Goal: Navigation & Orientation: Understand site structure

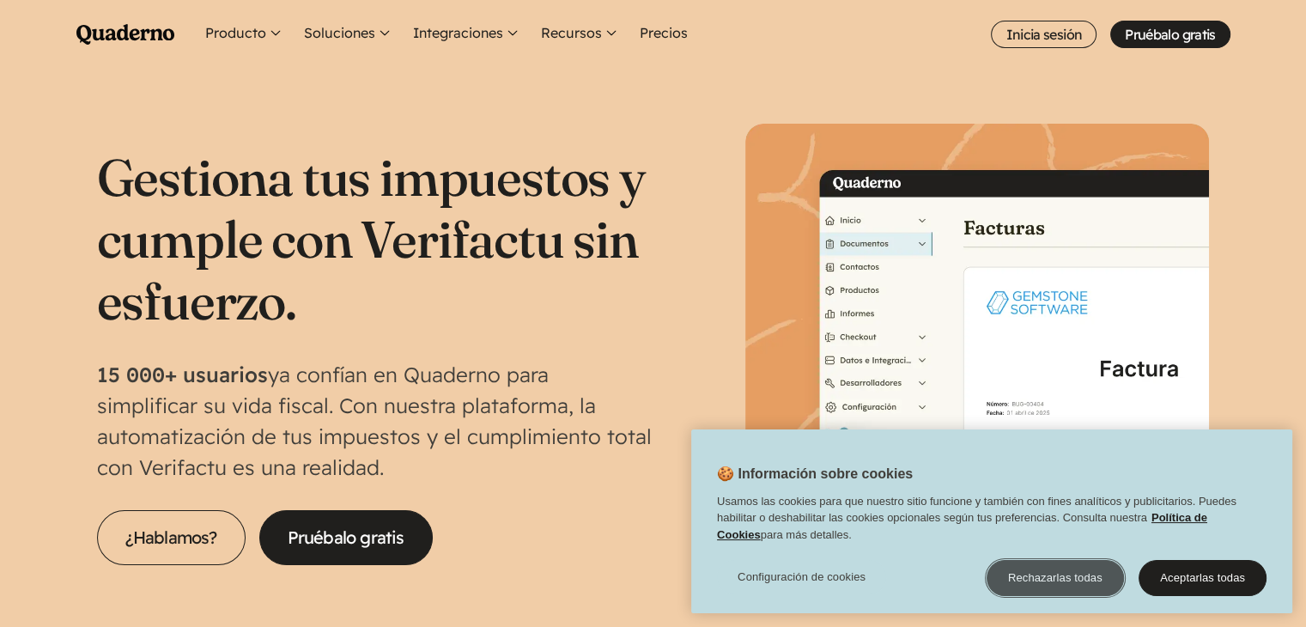
click at [1059, 578] on button "Rechazarlas todas" at bounding box center [1054, 578] width 137 height 36
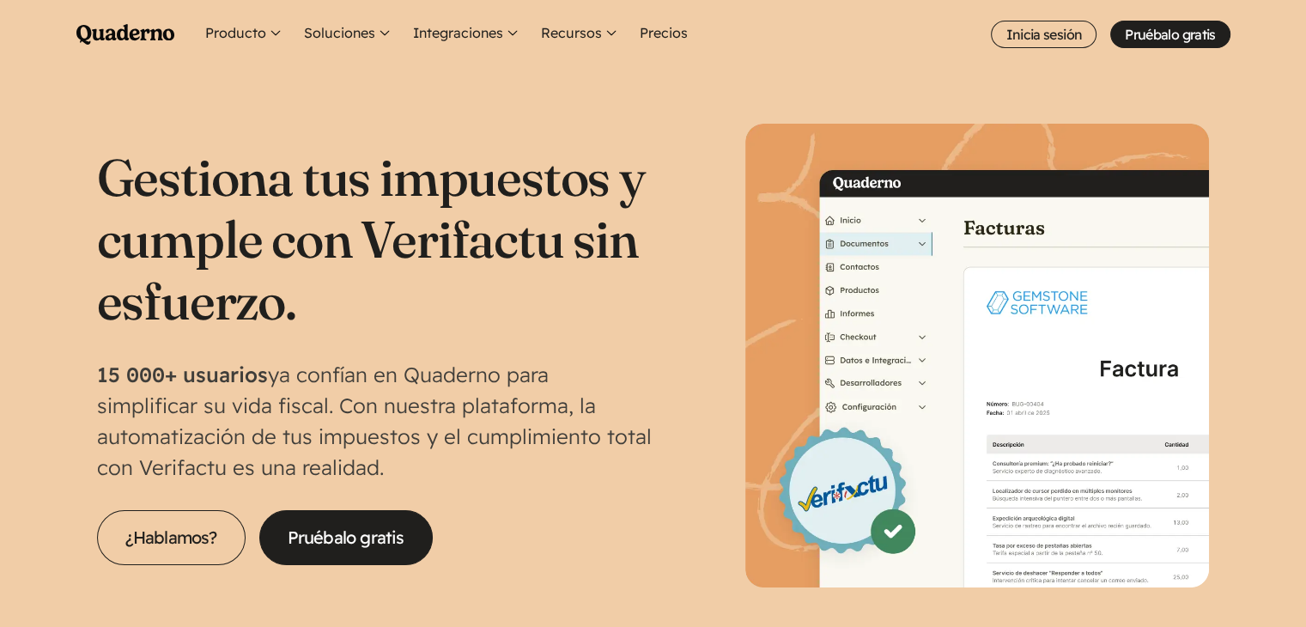
click at [853, 221] on img at bounding box center [977, 356] width 464 height 464
click at [919, 221] on img at bounding box center [977, 356] width 464 height 464
click at [1054, 439] on img at bounding box center [977, 356] width 464 height 464
click at [250, 28] on button "Producto" at bounding box center [244, 34] width 85 height 69
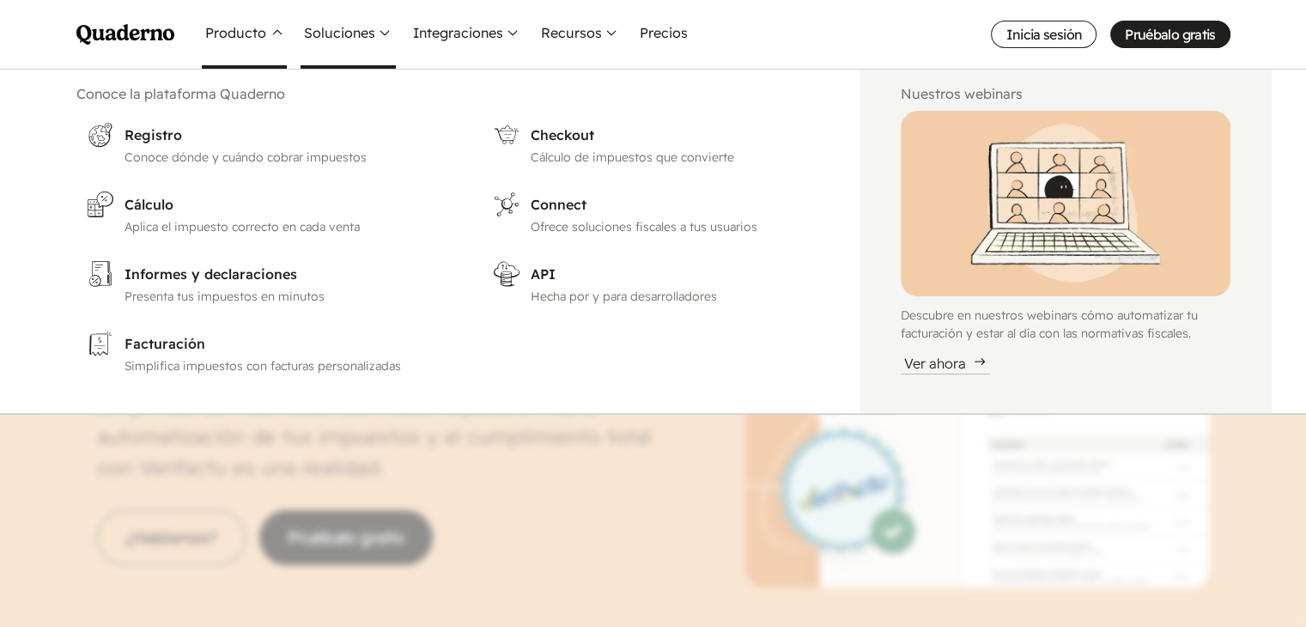
click at [330, 34] on button "Soluciones" at bounding box center [347, 34] width 95 height 69
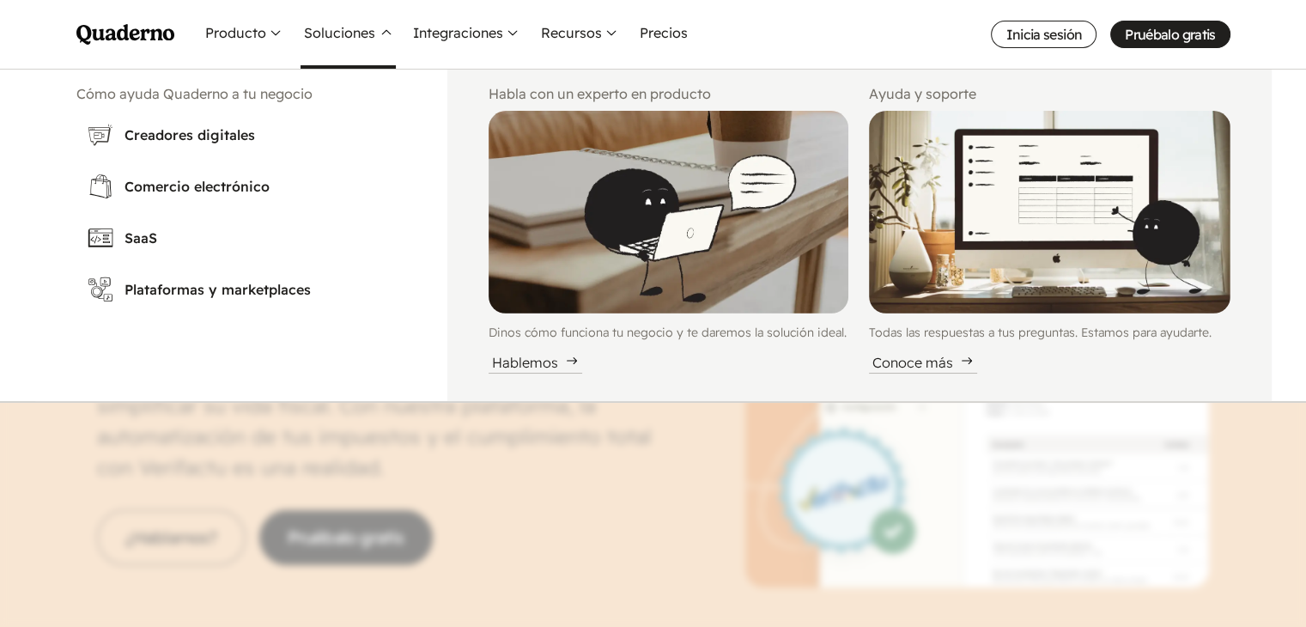
click at [136, 35] on icon "Quaderno Homepage" at bounding box center [125, 34] width 98 height 21
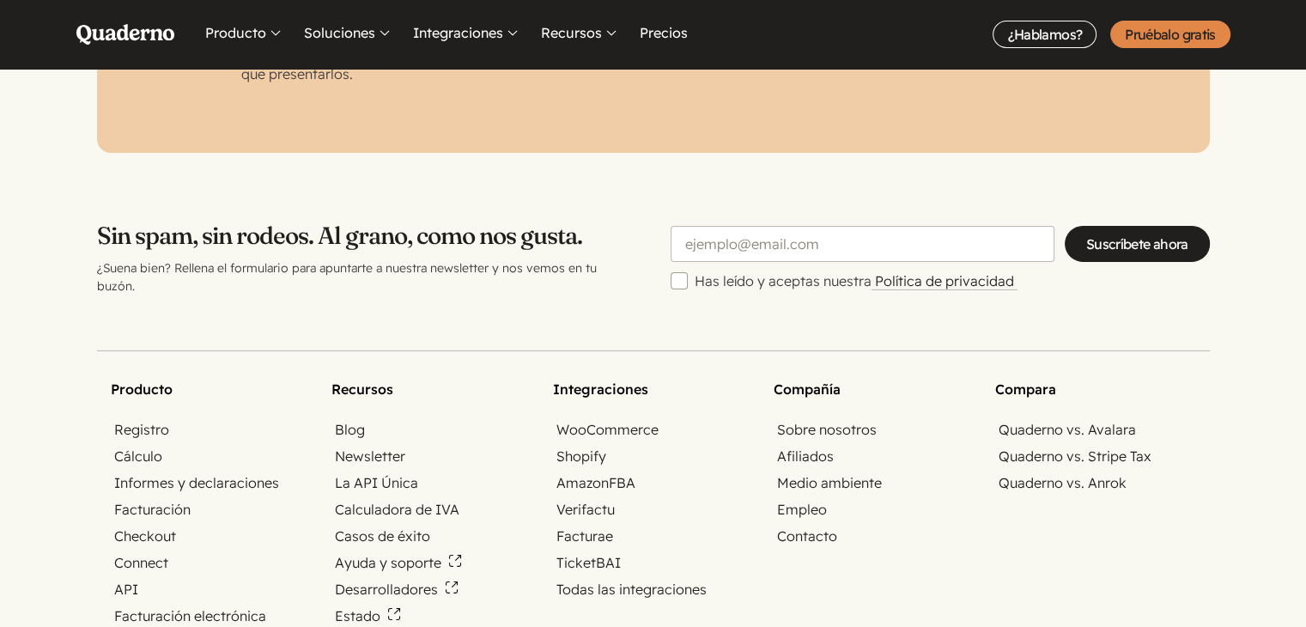
scroll to position [5632, 0]
